Goal: Check status: Check status

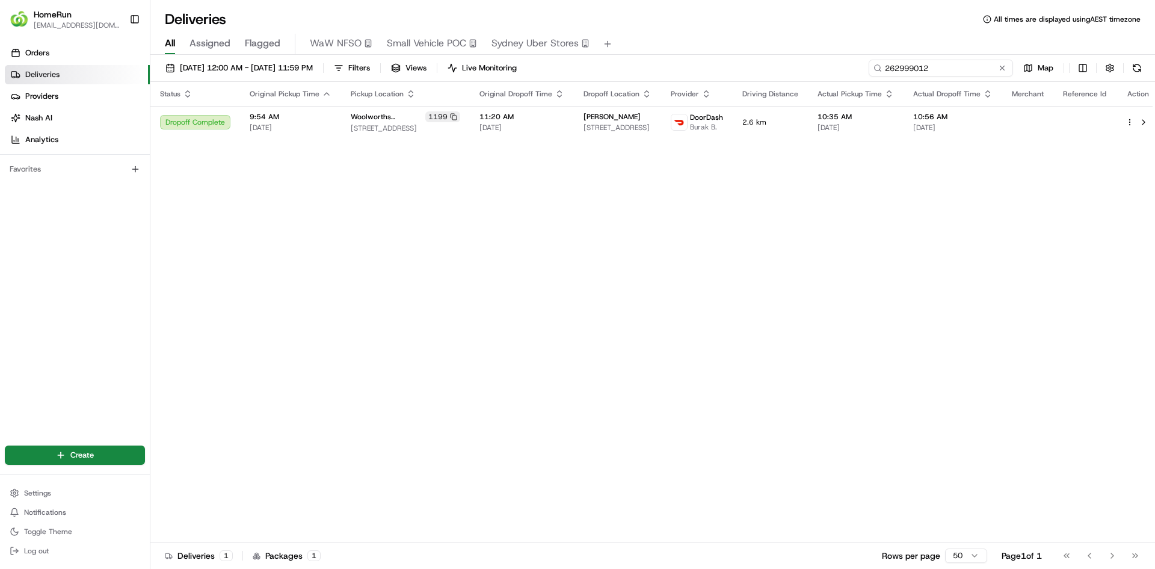
click at [941, 69] on input "262999012" at bounding box center [941, 68] width 144 height 17
paste input "532202"
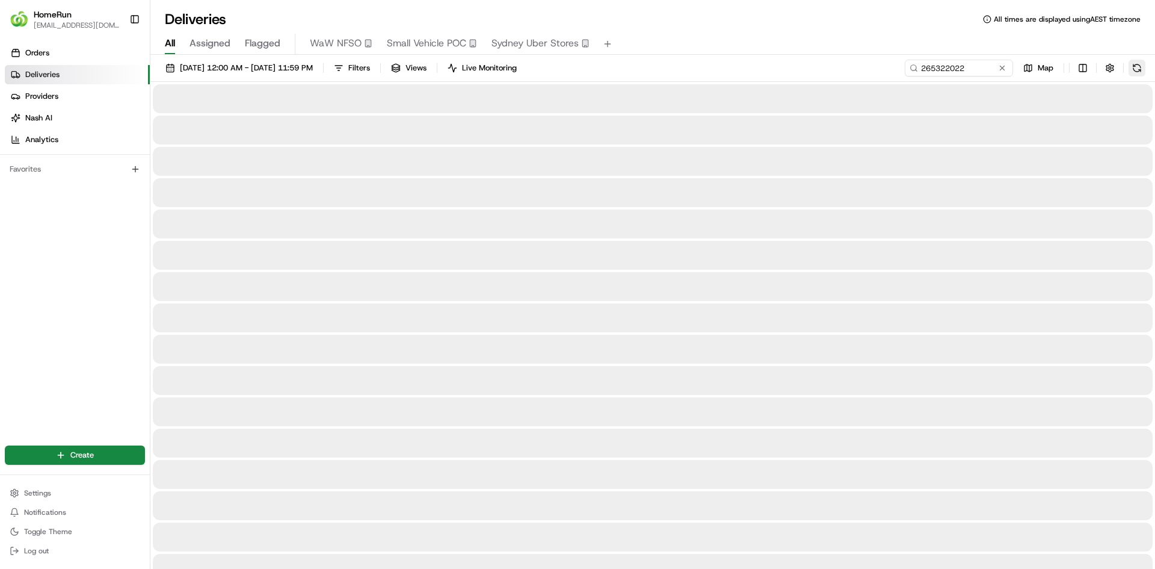
click at [1137, 68] on button at bounding box center [1137, 68] width 17 height 17
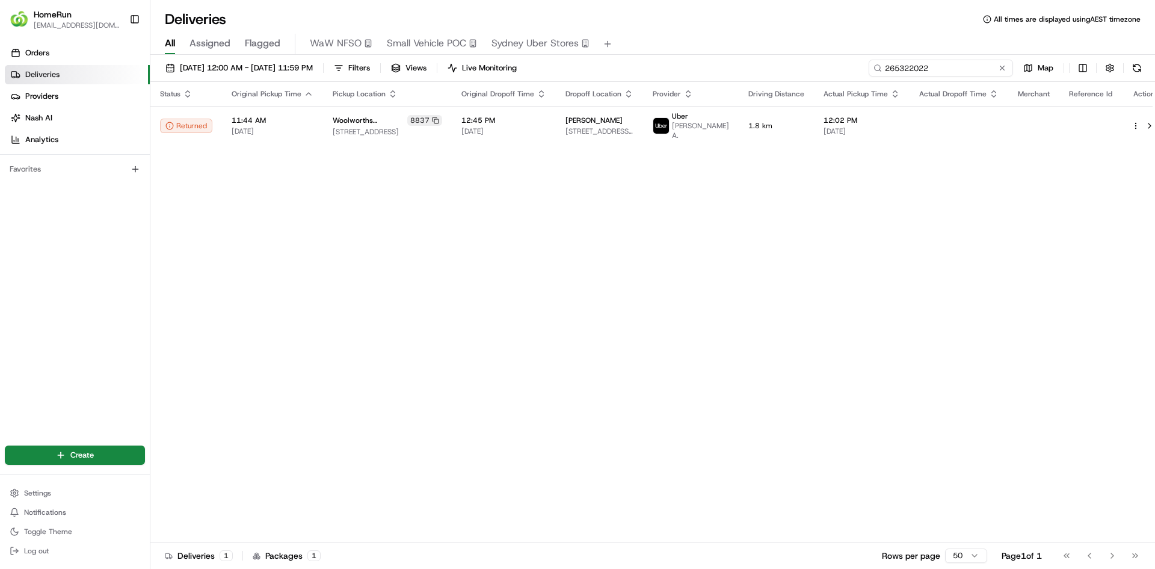
click at [929, 70] on input "265322022" at bounding box center [941, 68] width 144 height 17
paste input "285349"
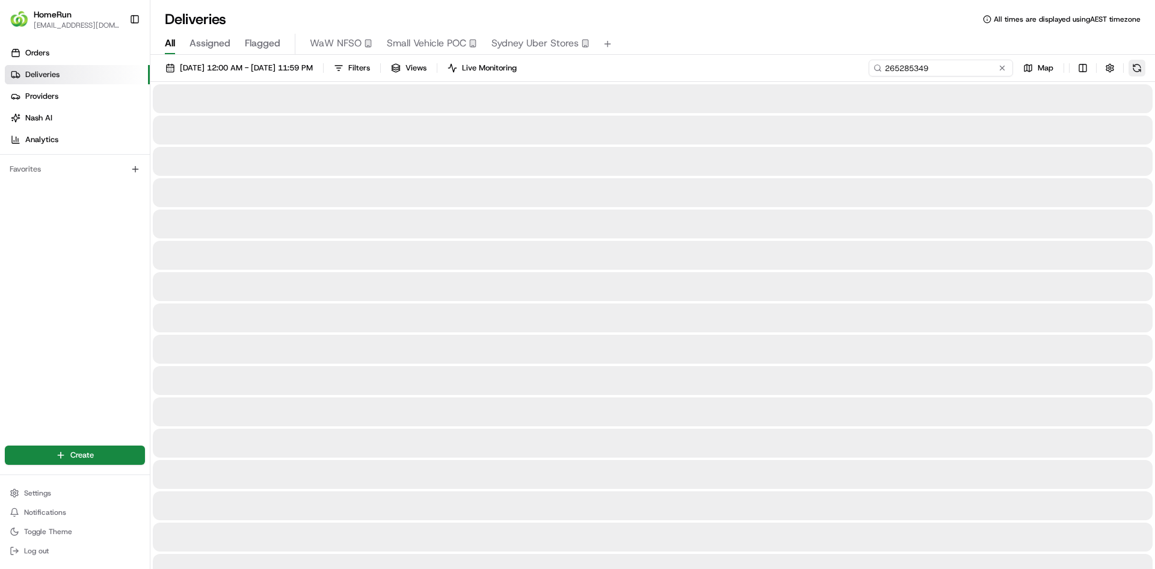
type input "265285349"
click at [1138, 69] on button at bounding box center [1137, 68] width 17 height 17
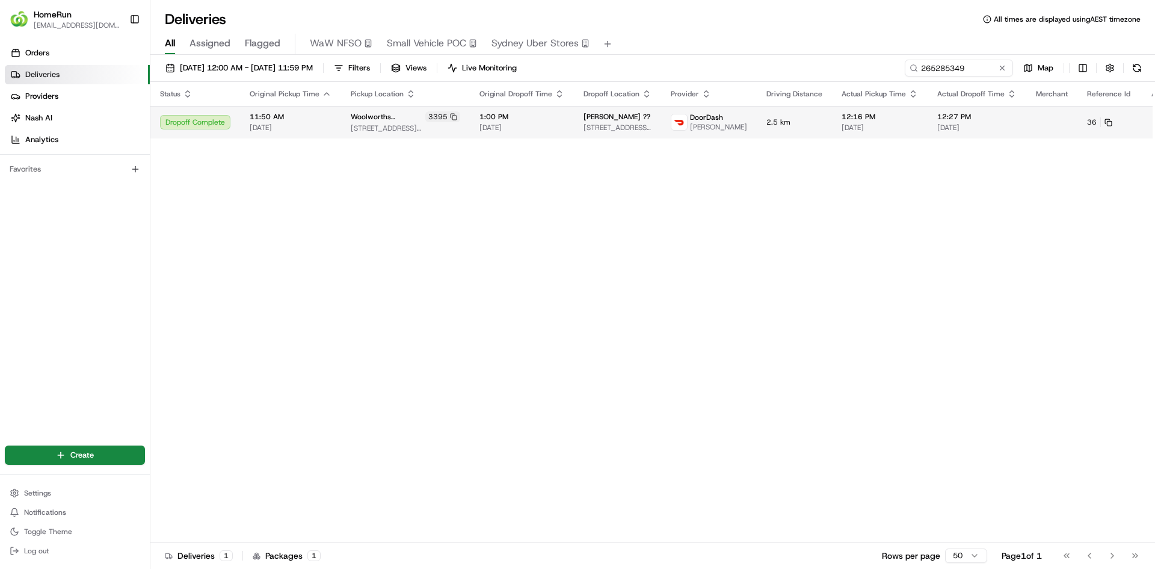
click at [1155, 125] on button at bounding box center [1168, 122] width 14 height 14
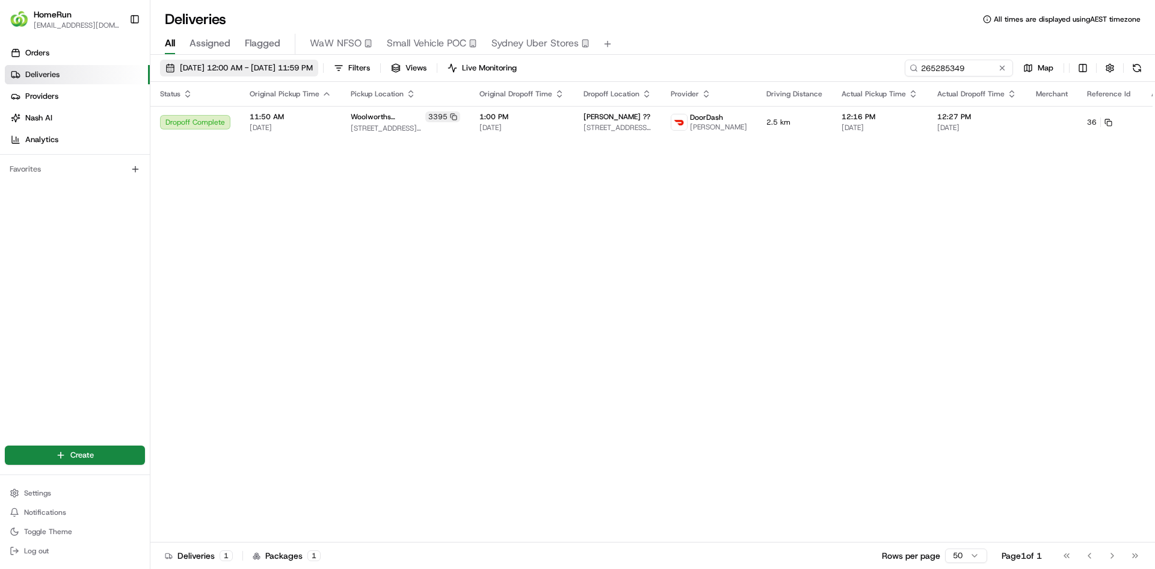
click at [303, 69] on span "[DATE] 12:00 AM - [DATE] 11:59 PM" at bounding box center [246, 68] width 133 height 11
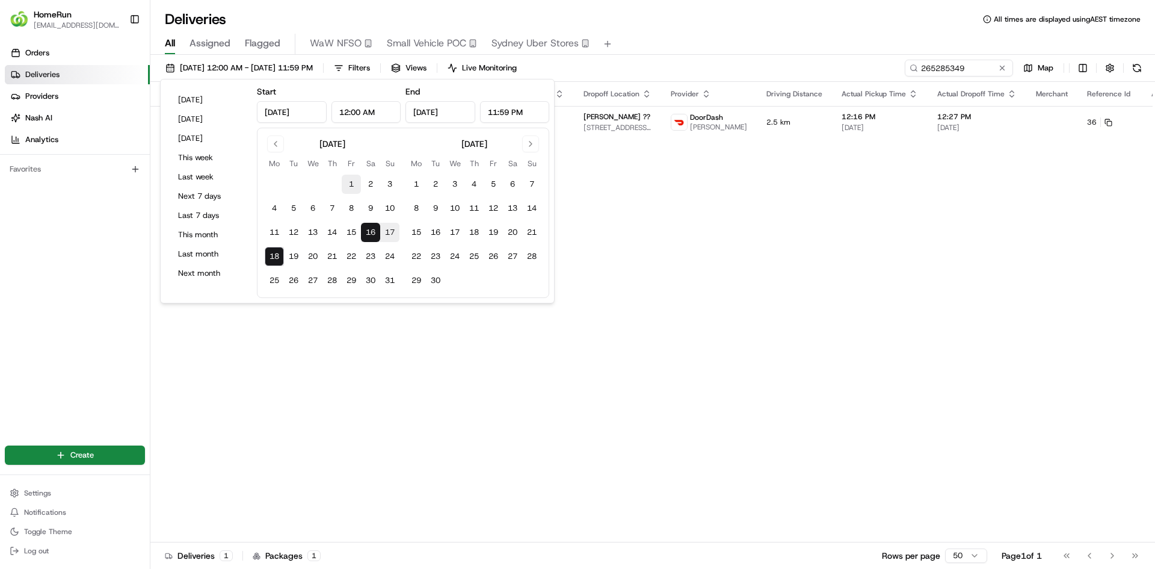
click at [345, 182] on button "1" at bounding box center [351, 183] width 19 height 19
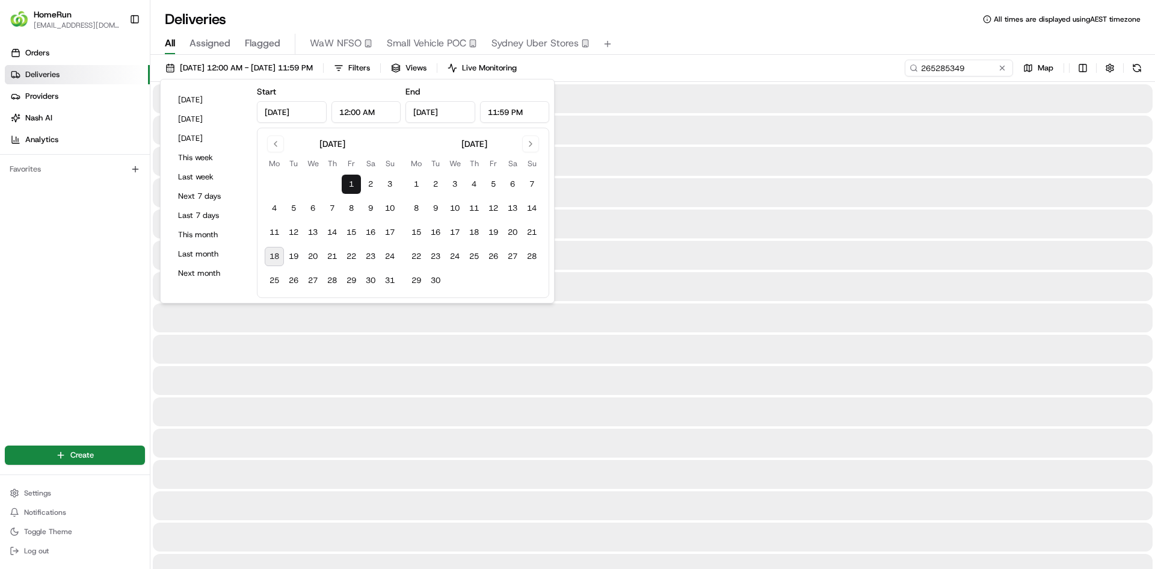
type input "[DATE]"
click at [271, 252] on button "18" at bounding box center [274, 256] width 19 height 19
type input "[DATE]"
click at [948, 69] on input "265285349" at bounding box center [941, 68] width 144 height 17
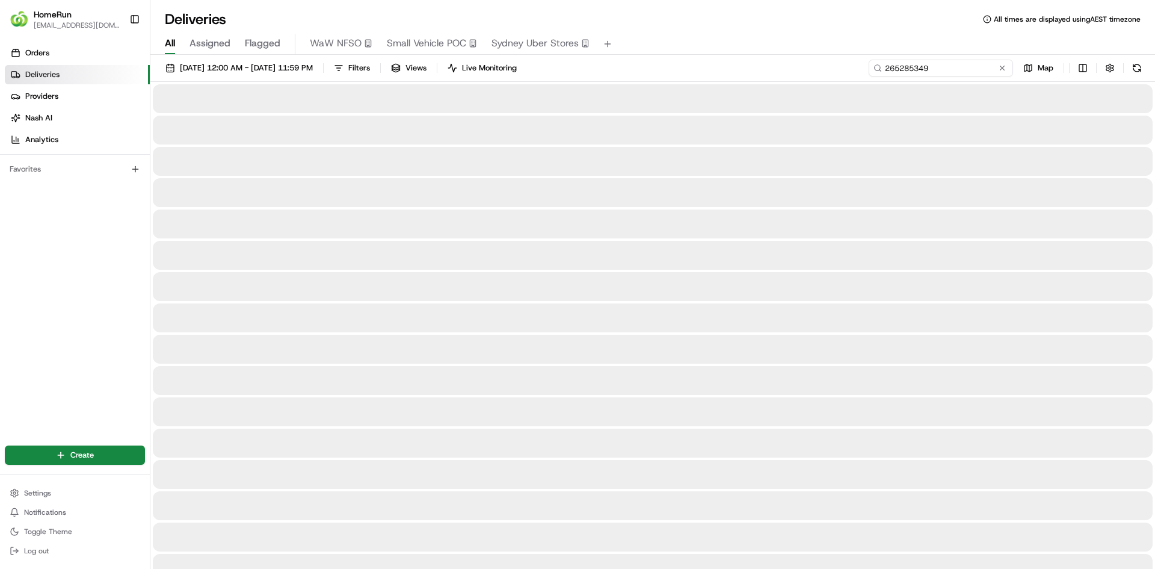
paste input "3264758"
type input "263264758"
click at [1142, 72] on button at bounding box center [1137, 68] width 17 height 17
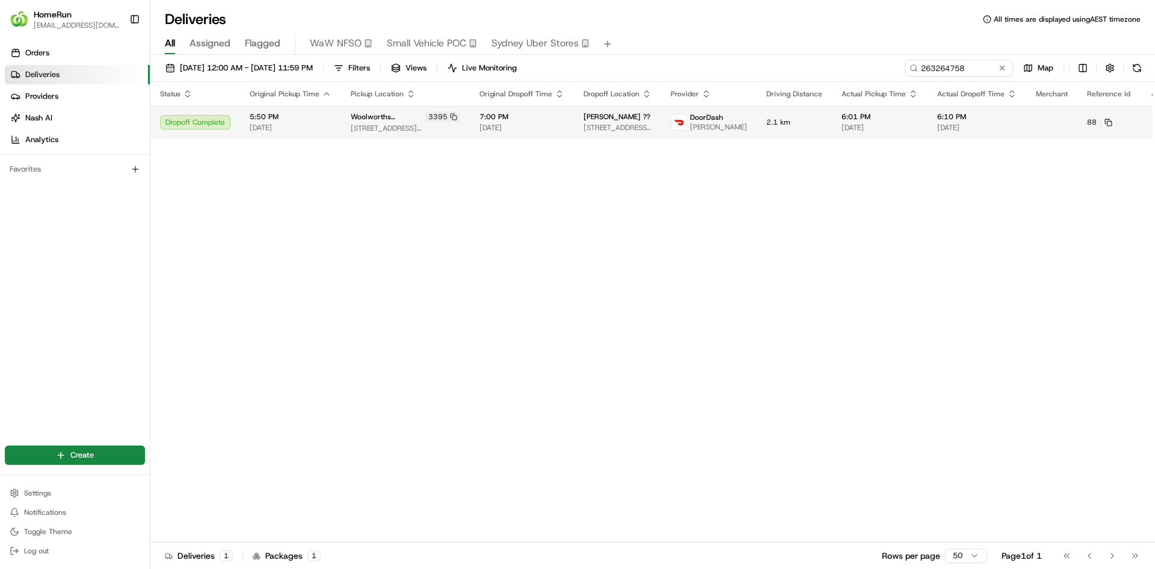
click at [1155, 126] on button at bounding box center [1168, 122] width 14 height 14
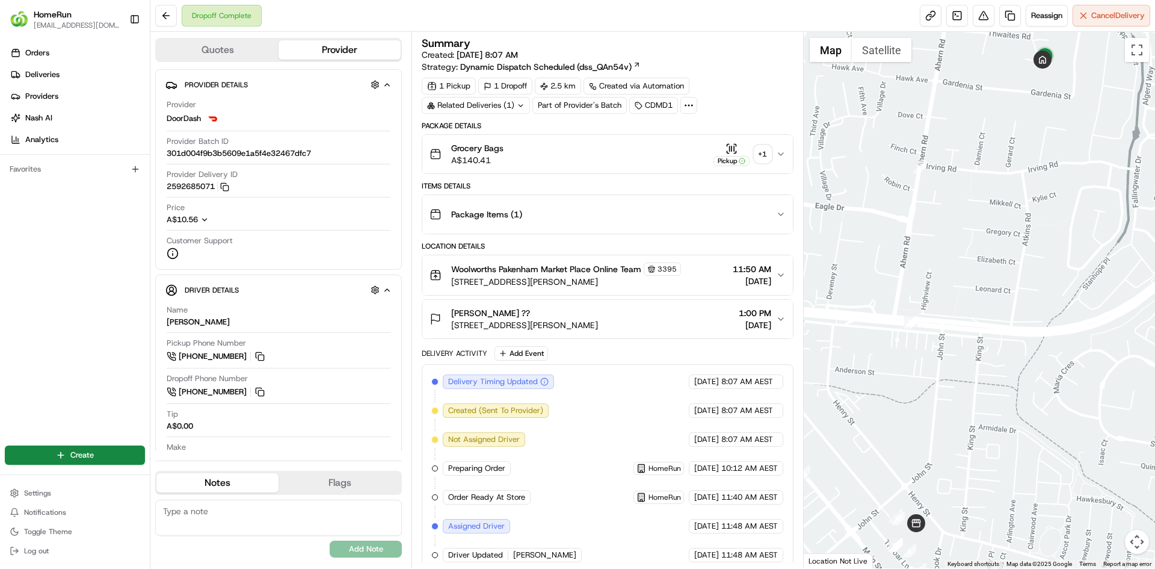
click at [764, 150] on div "+ 1" at bounding box center [762, 154] width 17 height 17
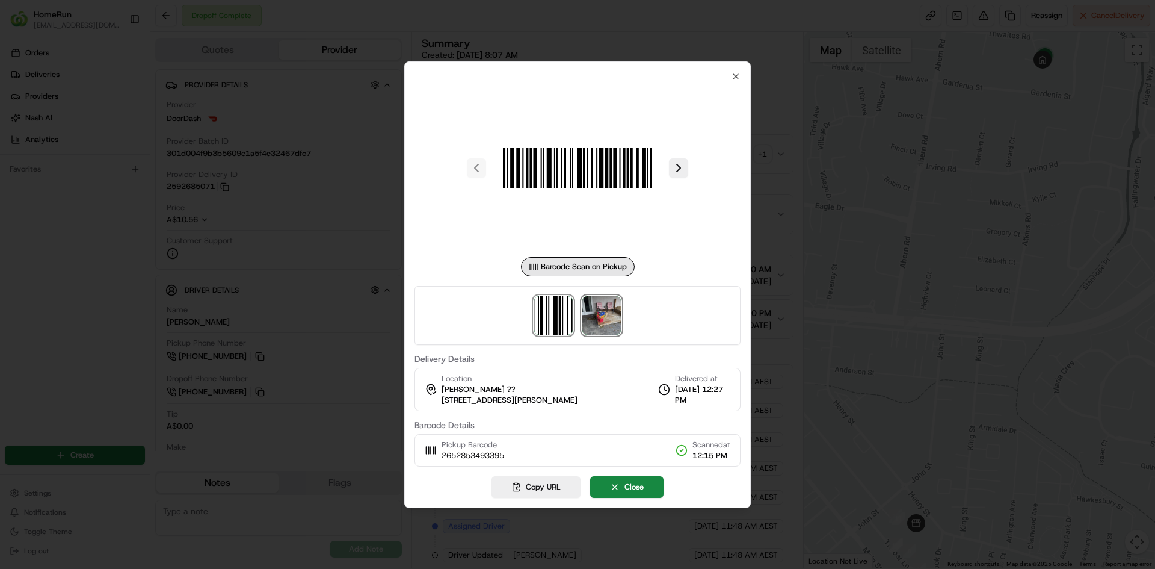
click at [605, 313] on img at bounding box center [601, 315] width 39 height 39
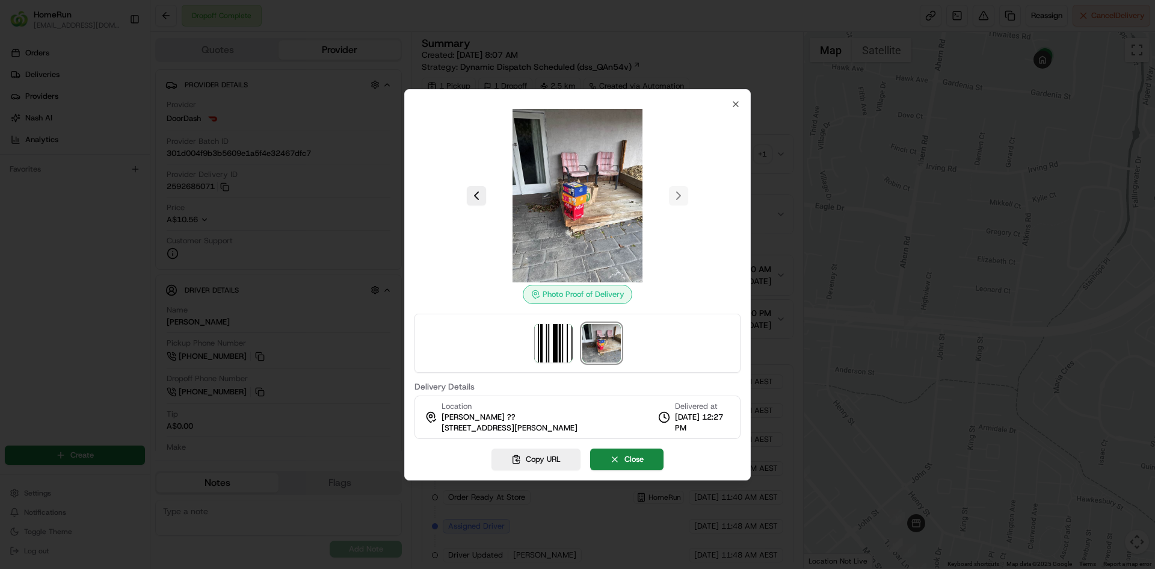
click at [678, 194] on div at bounding box center [578, 195] width 326 height 173
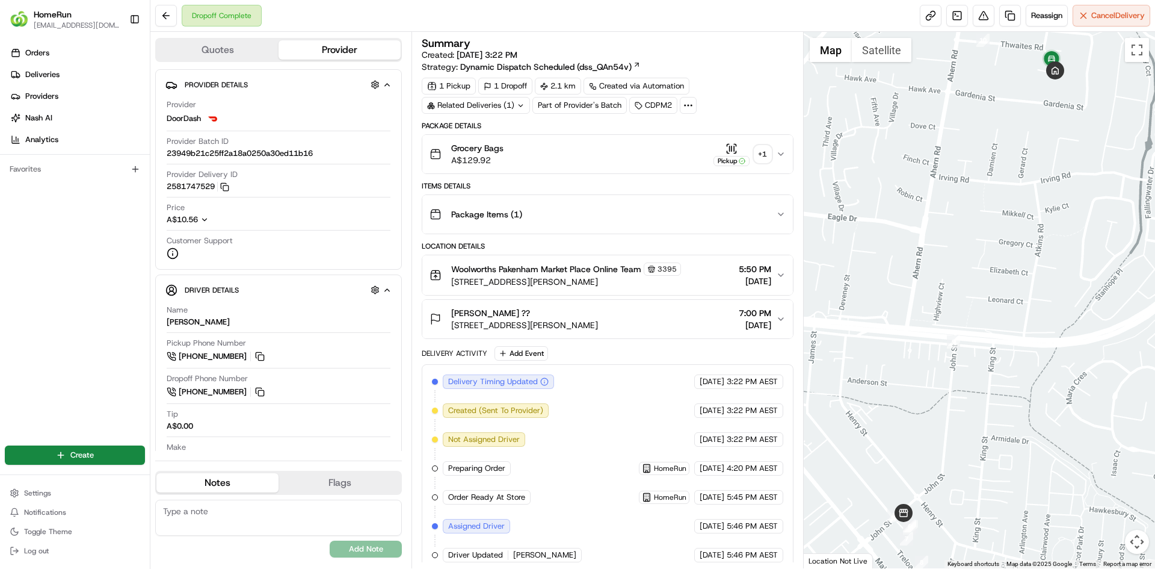
click at [767, 153] on div "+ 1" at bounding box center [762, 154] width 17 height 17
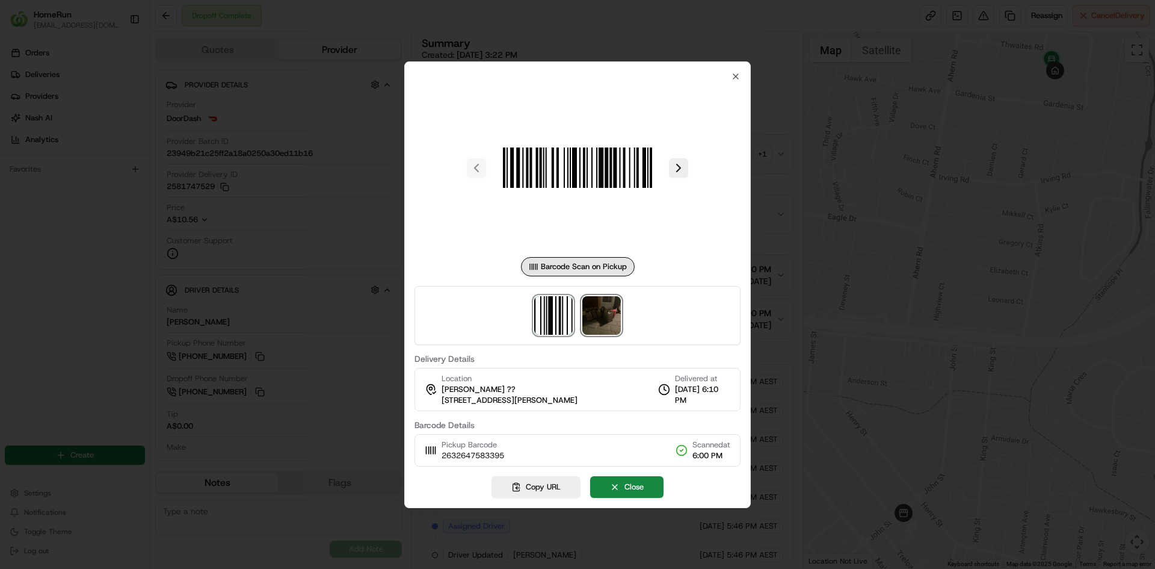
click at [607, 319] on img at bounding box center [601, 315] width 39 height 39
